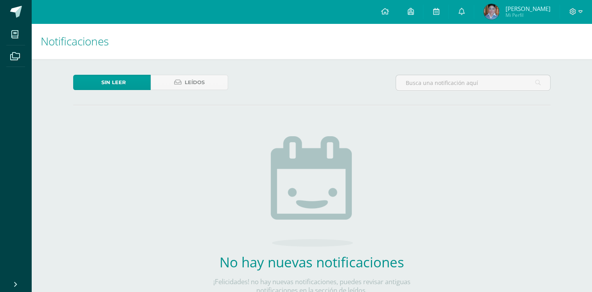
click at [192, 80] on span "Leídos" at bounding box center [195, 82] width 20 height 14
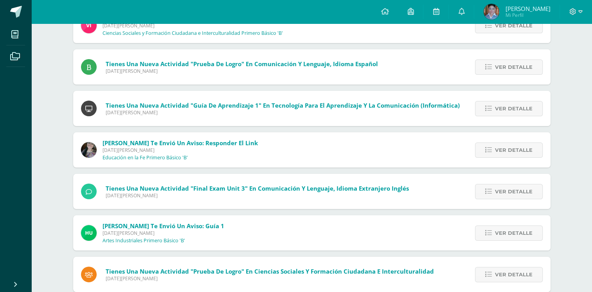
scroll to position [113, 0]
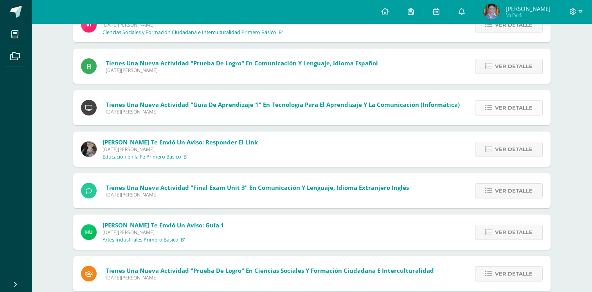
click at [490, 108] on icon at bounding box center [488, 107] width 7 height 7
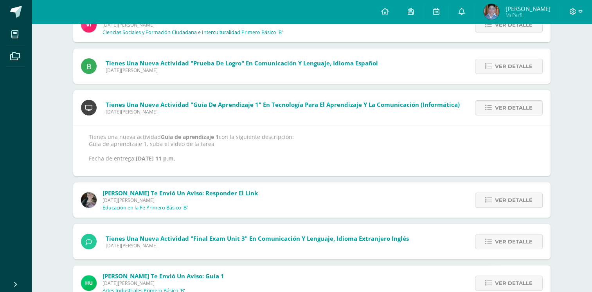
click at [526, 109] on span "Ver detalle" at bounding box center [514, 107] width 38 height 14
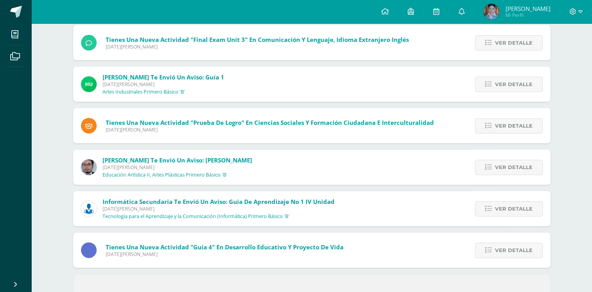
scroll to position [262, 0]
click at [535, 212] on link "Ver detalle" at bounding box center [509, 207] width 68 height 15
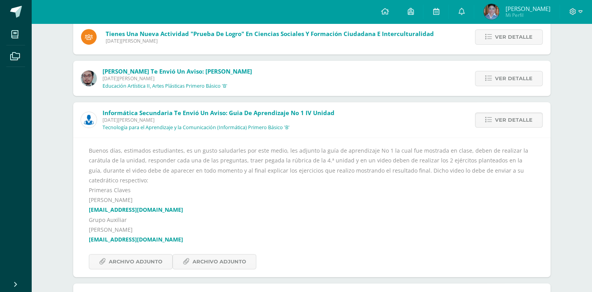
scroll to position [356, 0]
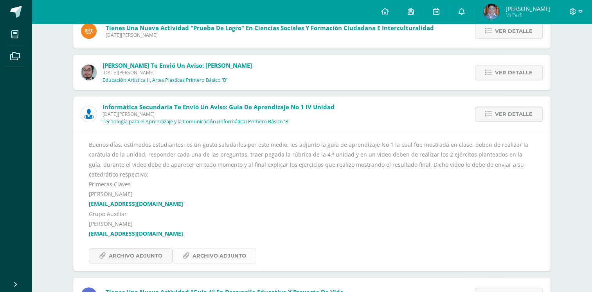
click at [190, 248] on link "Archivo Adjunto" at bounding box center [214, 255] width 84 height 15
click at [145, 248] on span "Archivo Adjunto" at bounding box center [136, 255] width 54 height 14
